Goal: Navigation & Orientation: Find specific page/section

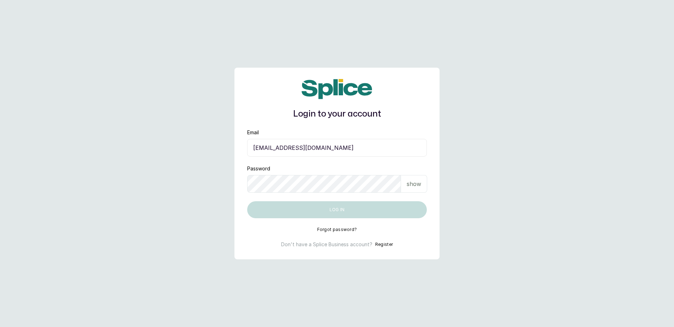
drag, startPoint x: 271, startPoint y: 200, endPoint x: 300, endPoint y: 214, distance: 31.5
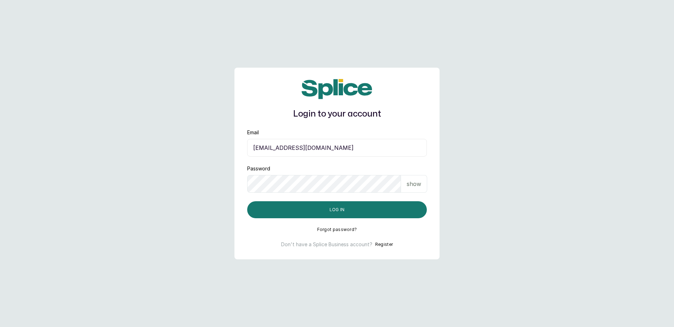
drag, startPoint x: 300, startPoint y: 214, endPoint x: 557, endPoint y: 213, distance: 257.2
click at [605, 211] on main "Login to your account Email [EMAIL_ADDRESS][DOMAIN_NAME] Password show Log in F…" at bounding box center [337, 163] width 674 height 327
click at [364, 151] on input "[EMAIL_ADDRESS][DOMAIN_NAME]" at bounding box center [337, 148] width 180 height 18
type input "[EMAIL_ADDRESS][DOMAIN_NAME]"
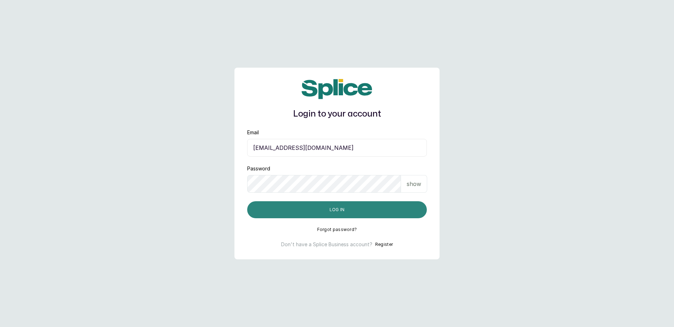
click at [338, 205] on button "Log in" at bounding box center [337, 209] width 180 height 17
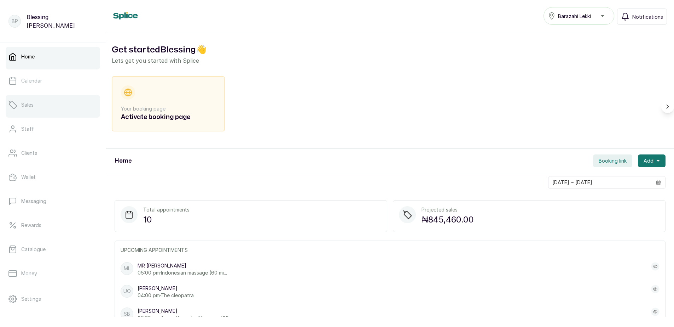
click at [49, 100] on link "Sales" at bounding box center [53, 105] width 94 height 20
